Goal: Book appointment/travel/reservation

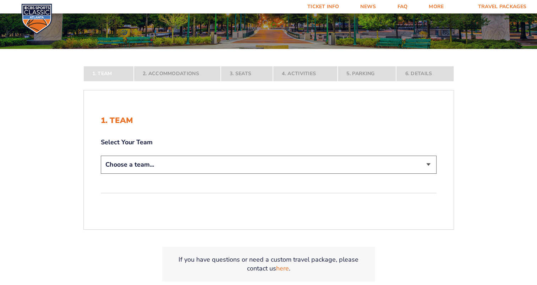
scroll to position [115, 0]
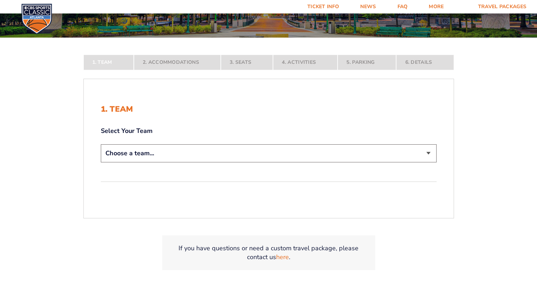
click at [424, 150] on select "Choose a team... [US_STATE] Wildcats [US_STATE] State Buckeyes [US_STATE] Tar H…" at bounding box center [269, 153] width 336 height 18
select select "20108"
click at [101, 163] on select "Choose a team... [US_STATE] Wildcats [US_STATE] State Buckeyes [US_STATE] Tar H…" at bounding box center [269, 153] width 336 height 18
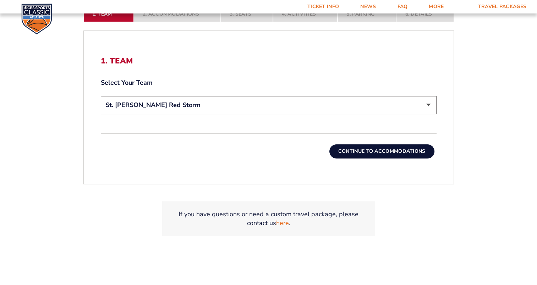
scroll to position [213, 0]
click at [417, 148] on button "Continue To Accommodations" at bounding box center [381, 151] width 105 height 14
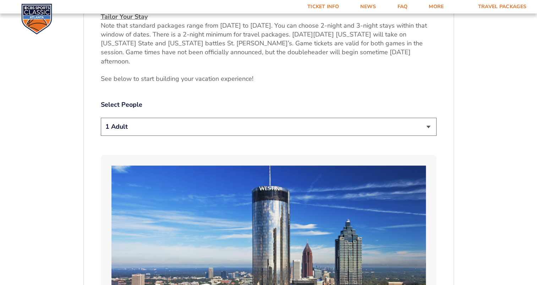
scroll to position [352, 0]
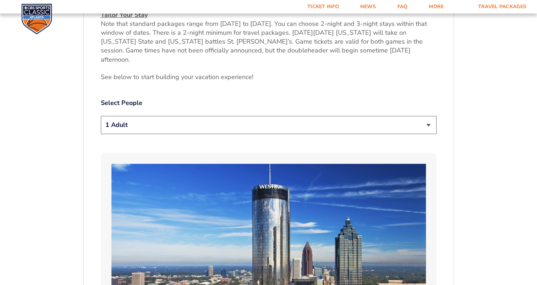
click at [429, 124] on select "1 Adult 2 Adults 3 Adults 4 Adults 2 Adults + 1 Child 2 Adults + 2 Children 2 A…" at bounding box center [269, 125] width 336 height 18
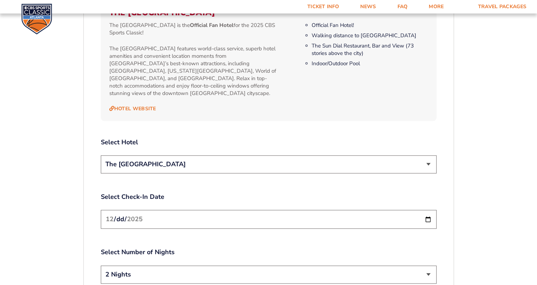
scroll to position [765, 0]
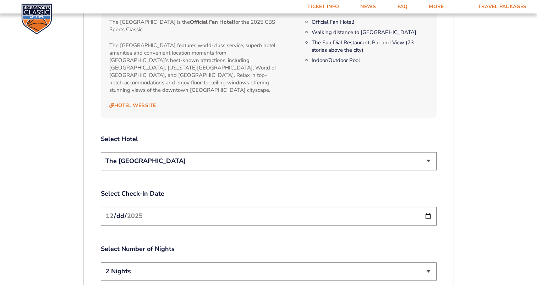
click at [428, 152] on select "The [GEOGRAPHIC_DATA]" at bounding box center [269, 161] width 336 height 18
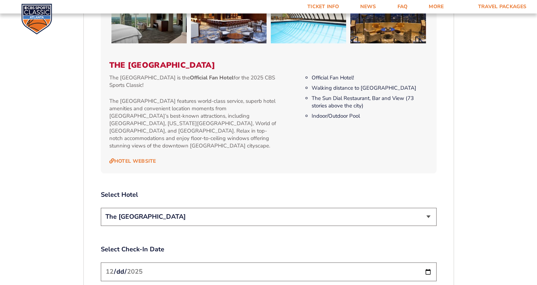
scroll to position [704, 0]
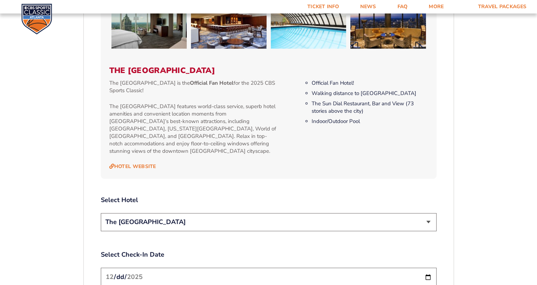
click at [429, 213] on select "The [GEOGRAPHIC_DATA]" at bounding box center [269, 222] width 336 height 18
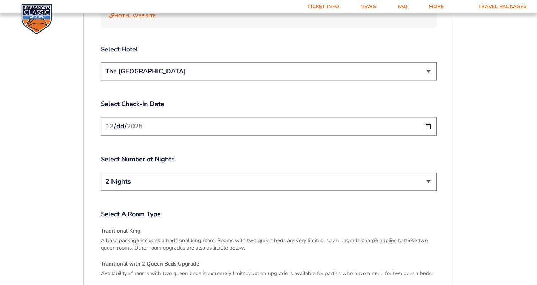
scroll to position [860, 0]
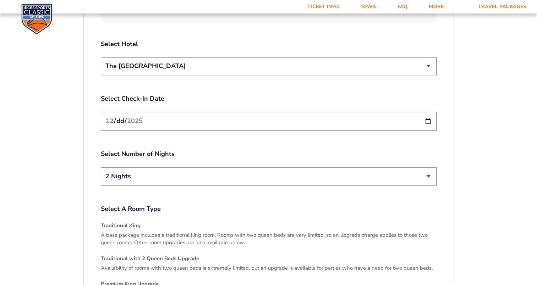
click at [429, 112] on input "[DATE]" at bounding box center [269, 121] width 336 height 19
click at [427, 168] on select "2 Nights 3 Nights" at bounding box center [269, 177] width 336 height 18
click at [429, 112] on input "[DATE]" at bounding box center [269, 121] width 336 height 19
type input "[DATE]"
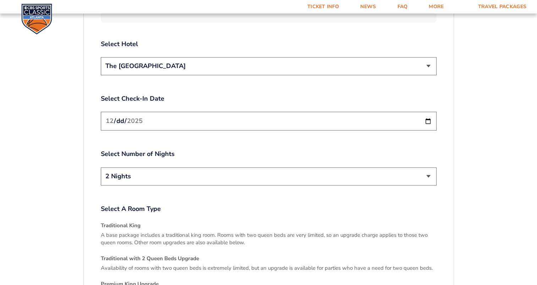
click at [430, 168] on select "2 Nights 3 Nights" at bounding box center [269, 177] width 336 height 18
select select "3 Nights"
click at [101, 168] on select "2 Nights 3 Nights" at bounding box center [269, 177] width 336 height 18
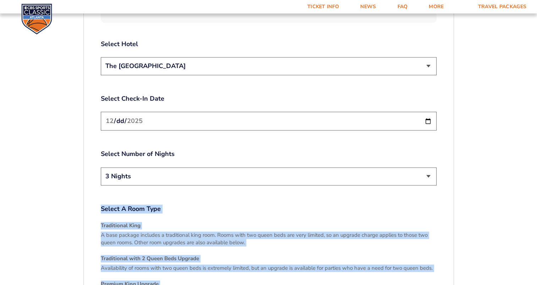
drag, startPoint x: 537, startPoint y: 166, endPoint x: 539, endPoint y: 127, distance: 39.8
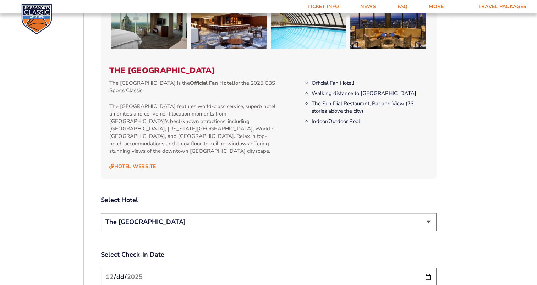
scroll to position [703, 0]
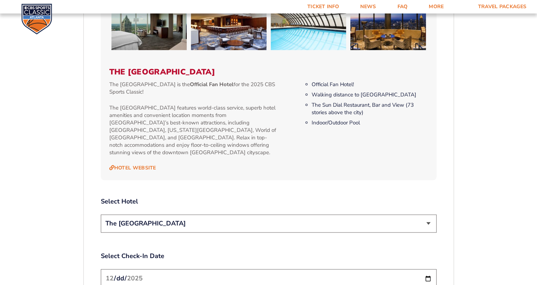
click at [432, 215] on select "The [GEOGRAPHIC_DATA]" at bounding box center [269, 224] width 336 height 18
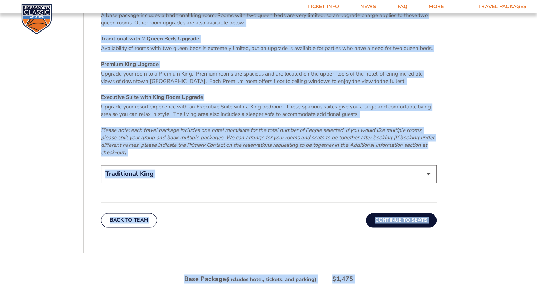
scroll to position [1088, 0]
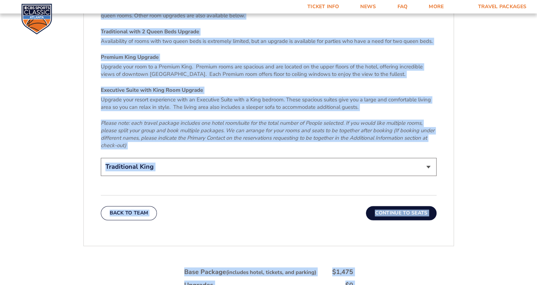
click at [427, 158] on select "Traditional King Traditional with 2 Queen Beds Upgrade (+$95 per night) Premium…" at bounding box center [269, 167] width 336 height 18
click at [402, 206] on button "Continue To Seats" at bounding box center [401, 213] width 70 height 14
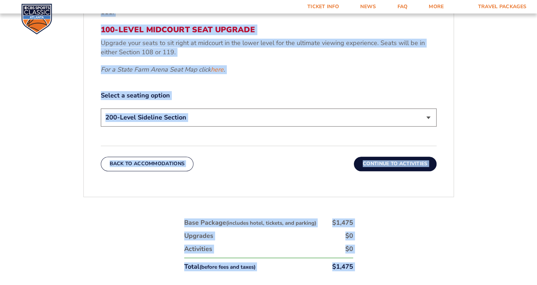
scroll to position [347, 0]
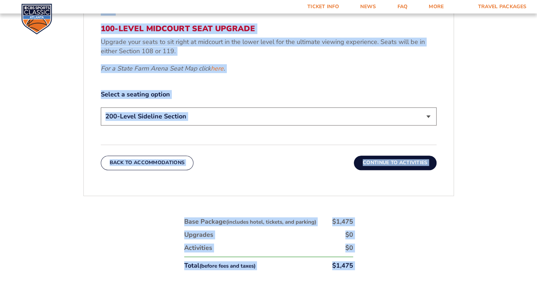
click at [430, 115] on select "200-Level Sideline Section 100-Level Corner Seat Upgrade (+$120 per person) 100…" at bounding box center [269, 117] width 336 height 18
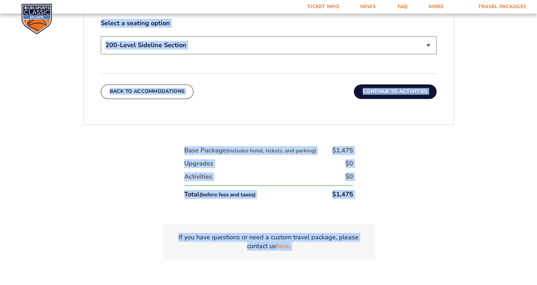
scroll to position [420, 0]
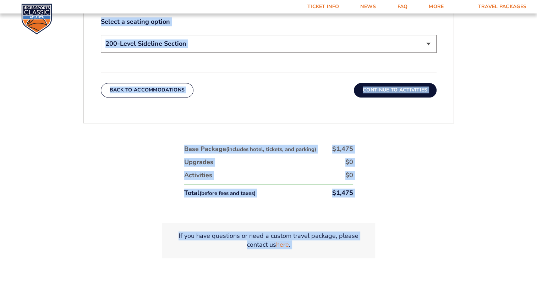
click at [388, 90] on button "Continue To Activities" at bounding box center [395, 90] width 83 height 14
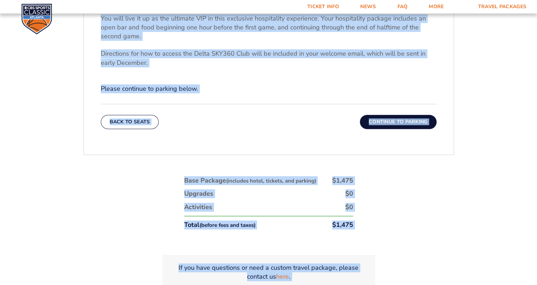
scroll to position [305, 0]
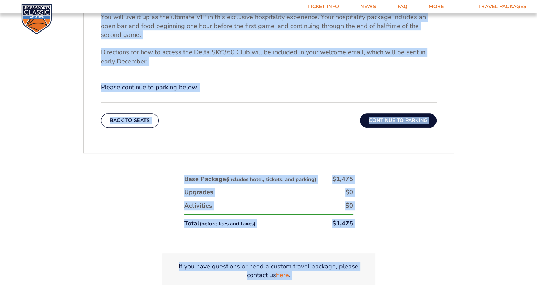
click at [404, 120] on button "Continue To Parking" at bounding box center [398, 121] width 77 height 14
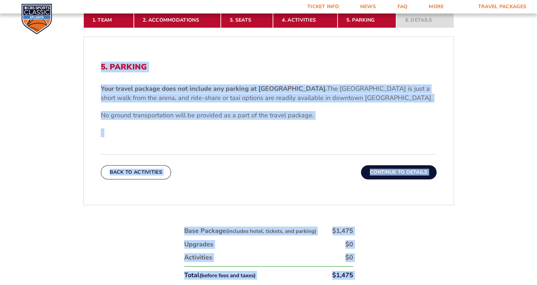
scroll to position [227, 0]
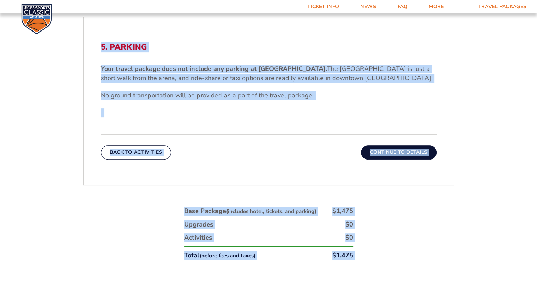
click at [406, 153] on button "Continue To Details" at bounding box center [399, 153] width 76 height 14
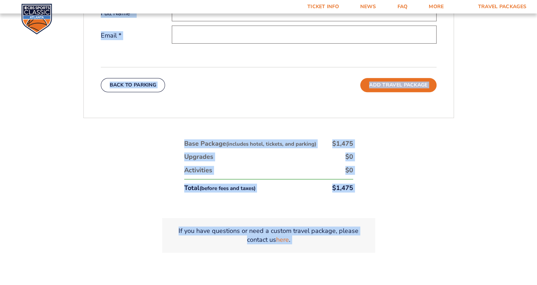
scroll to position [305, 0]
